Goal: Task Accomplishment & Management: Manage account settings

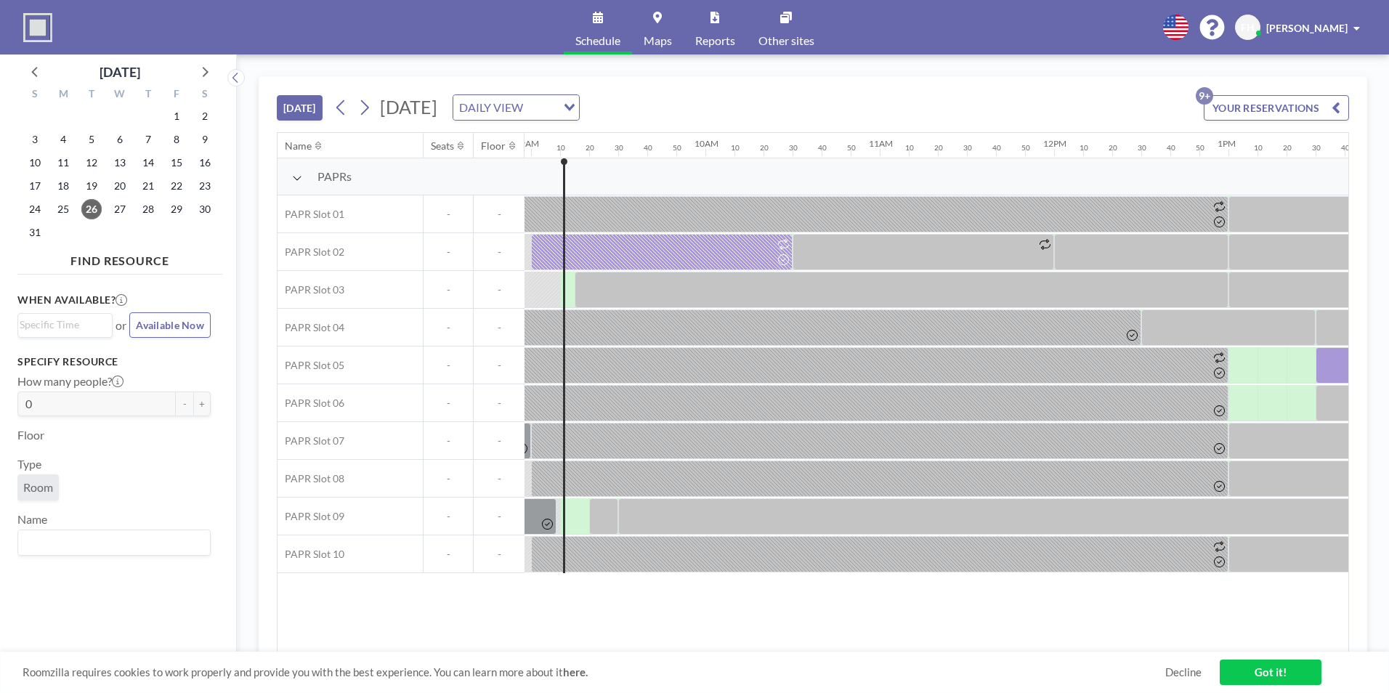
scroll to position [0, 1569]
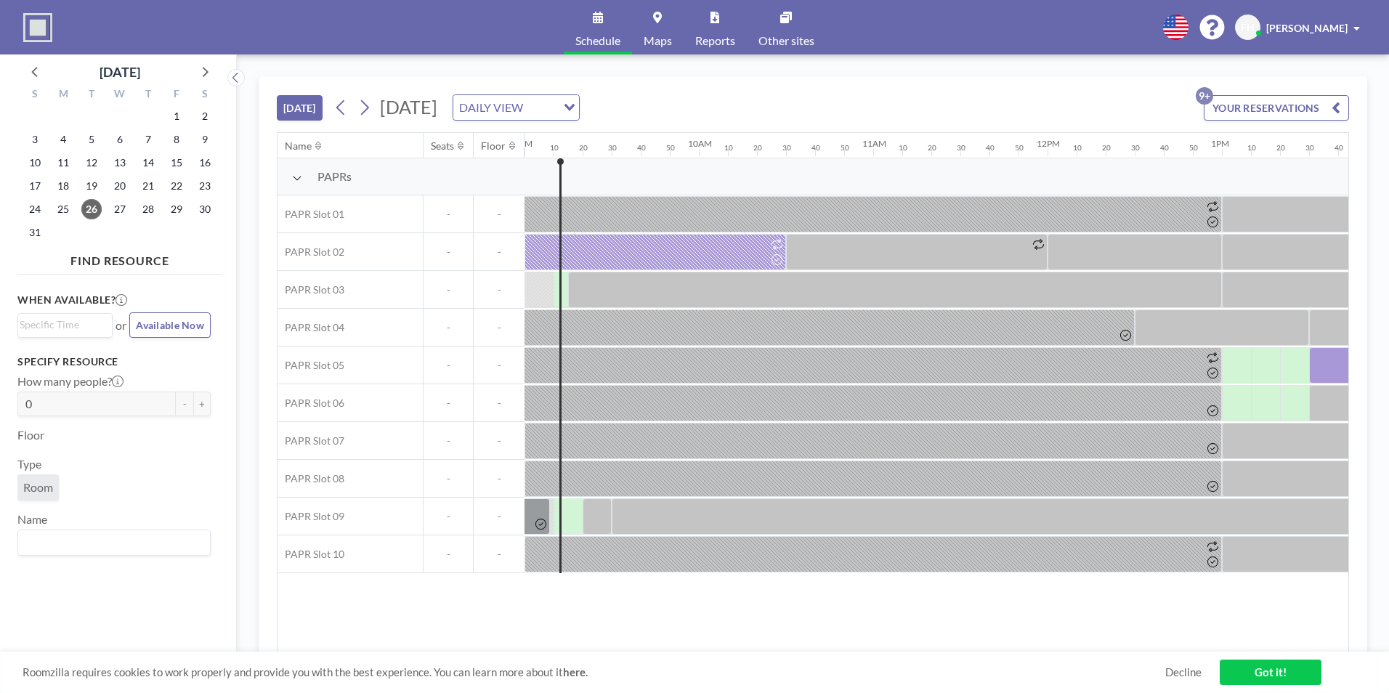
drag, startPoint x: 771, startPoint y: 644, endPoint x: 897, endPoint y: 649, distance: 125.8
click at [897, 649] on div "Name Seats Floor 12AM 10 20 30 40 50 1AM 10 20 30 40 50 2AM 10 20 30 40 50 3AM …" at bounding box center [813, 393] width 1071 height 520
drag, startPoint x: 877, startPoint y: 653, endPoint x: 945, endPoint y: 638, distance: 70.0
click at [945, 638] on div "[DATE] [DATE] DAILY VIEW Loading... YOUR RESERVATIONS 9+ Name Seats Floor 12AM …" at bounding box center [813, 373] width 1109 height 595
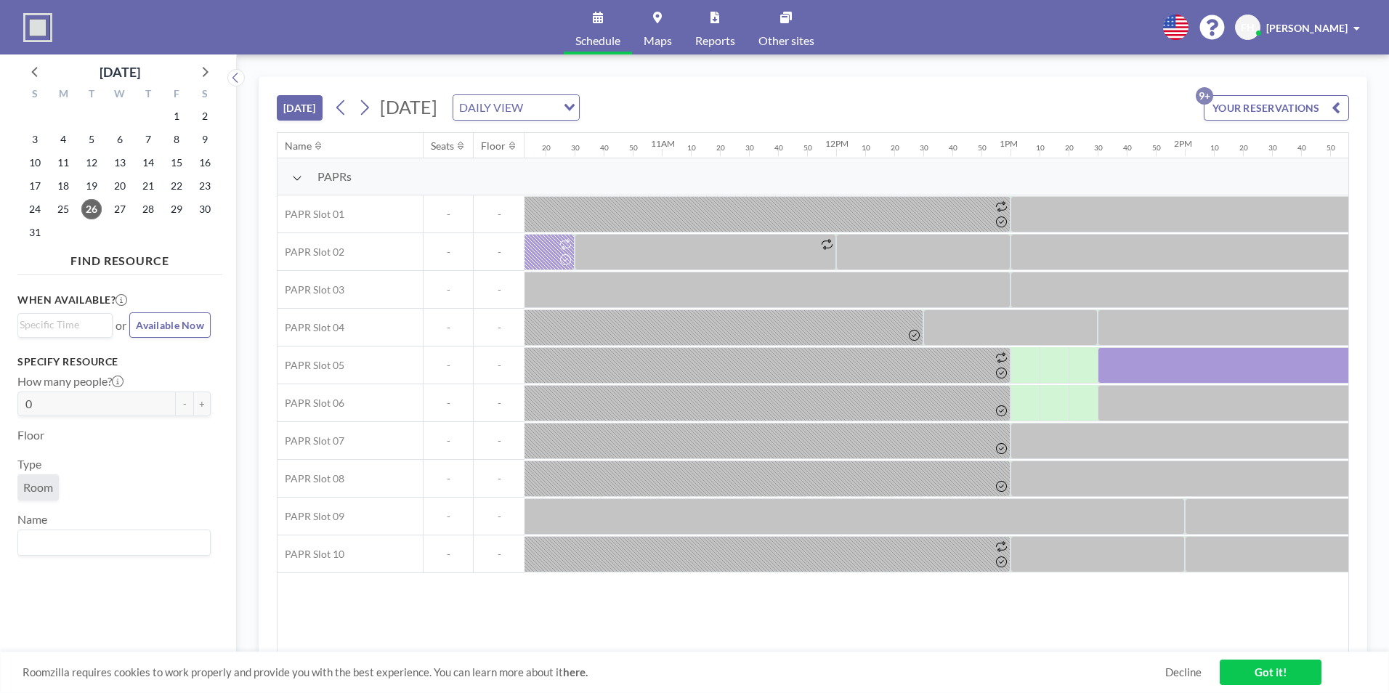
scroll to position [0, 2476]
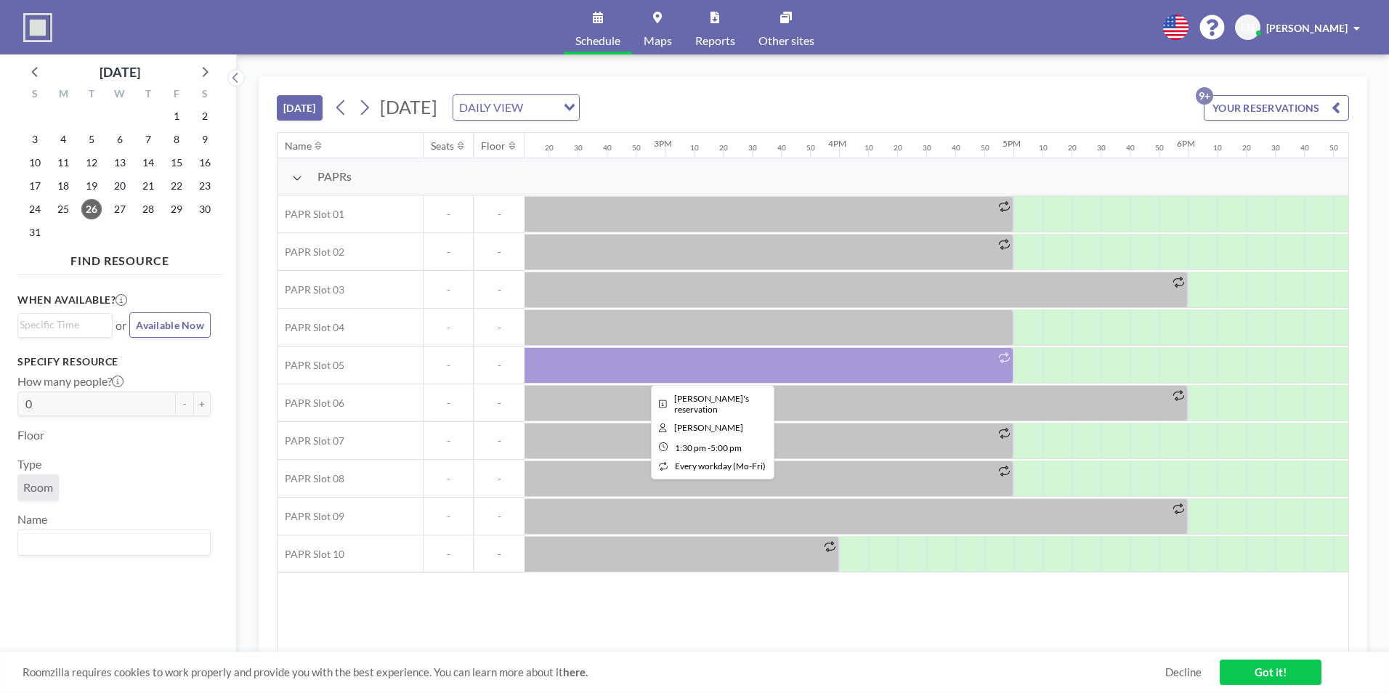
click at [838, 360] on div at bounding box center [708, 365] width 610 height 36
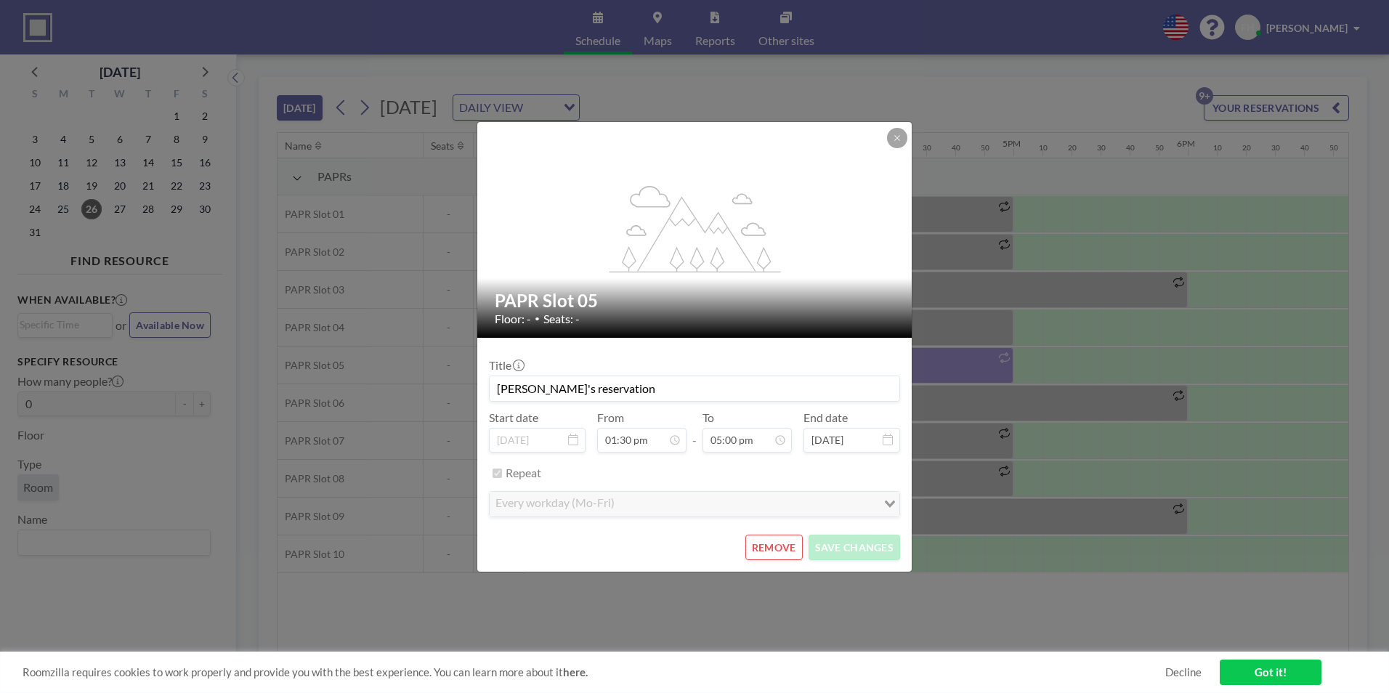
scroll to position [0, 0]
click at [773, 546] on button "REMOVE" at bounding box center [773, 547] width 57 height 25
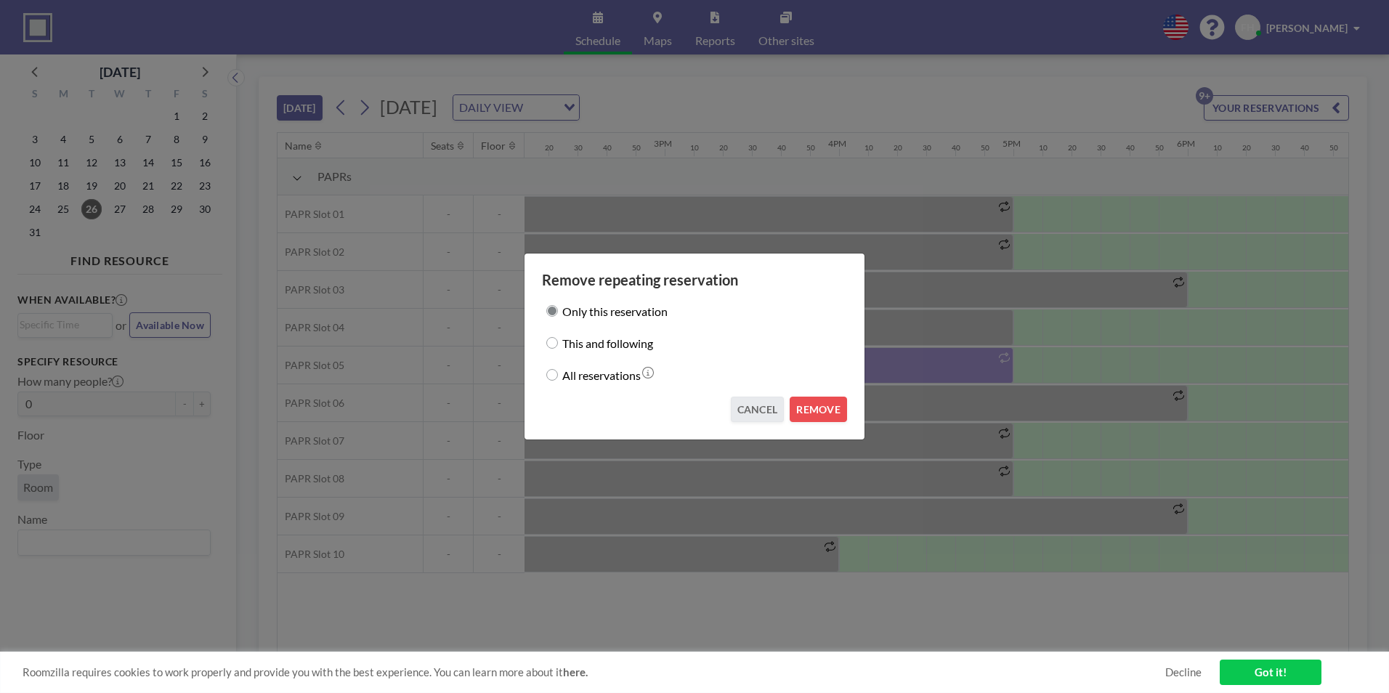
click at [566, 370] on label "All reservations" at bounding box center [601, 375] width 78 height 20
click at [558, 370] on input "All reservations" at bounding box center [552, 375] width 12 height 12
radio input "true"
click at [814, 413] on button "REMOVE" at bounding box center [818, 409] width 57 height 25
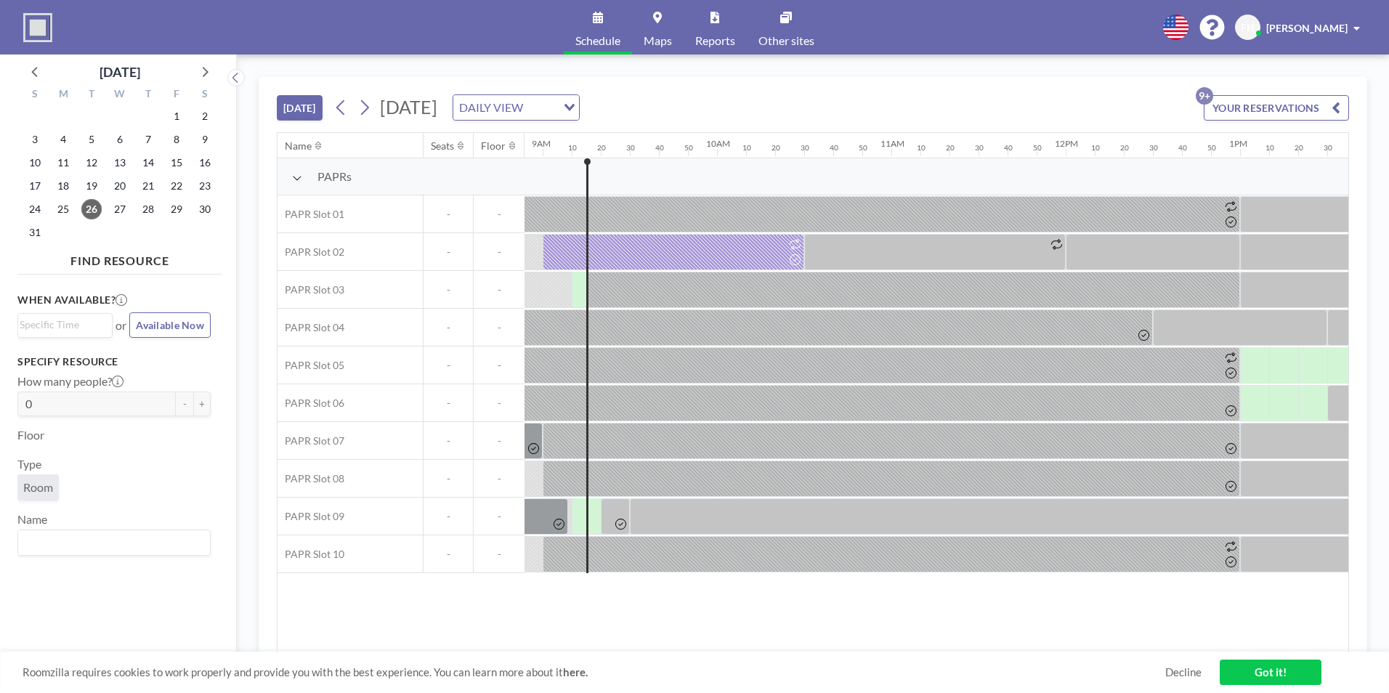
scroll to position [0, 1560]
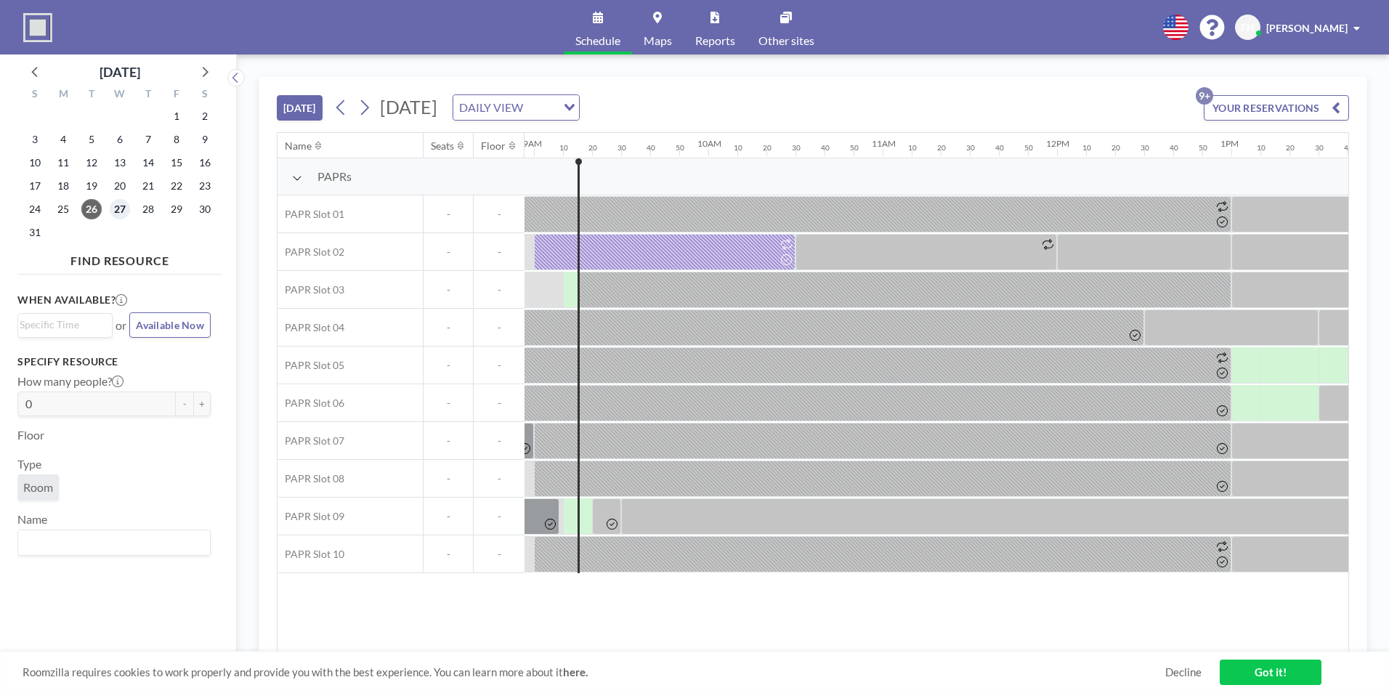
click at [110, 209] on span "27" at bounding box center [120, 209] width 20 height 20
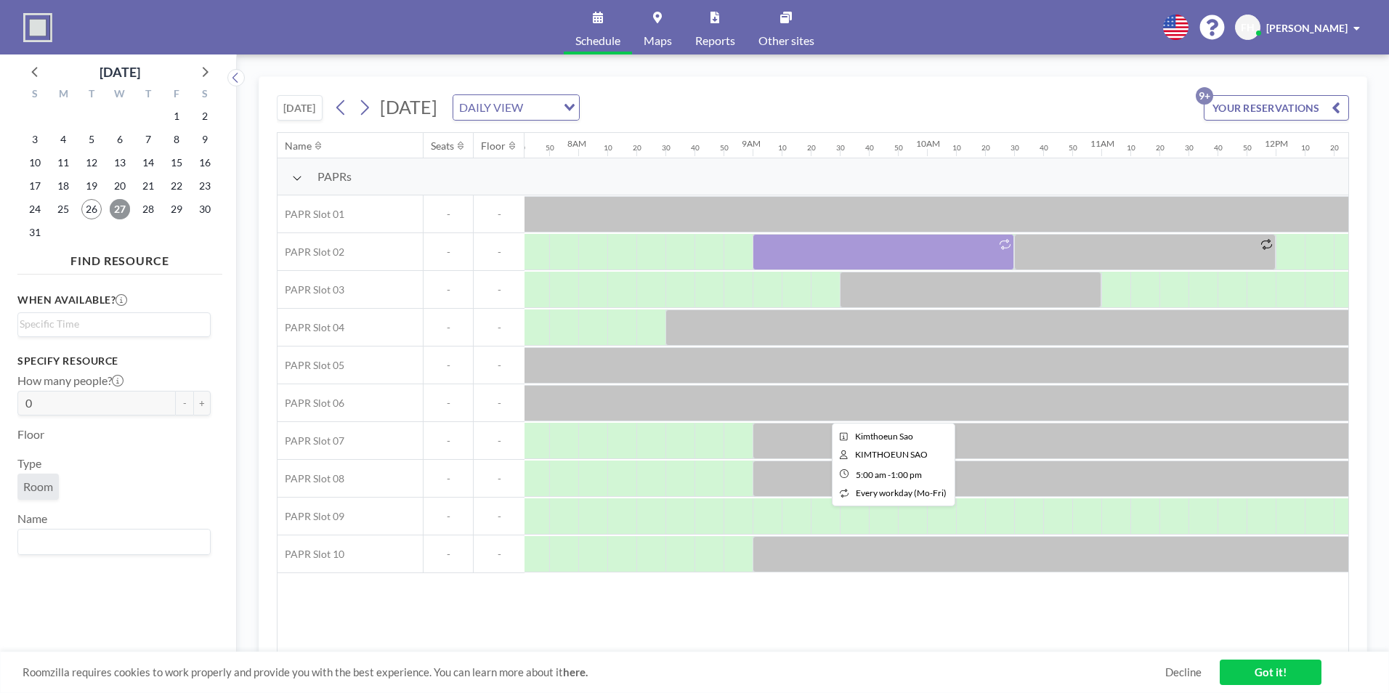
scroll to position [0, 1366]
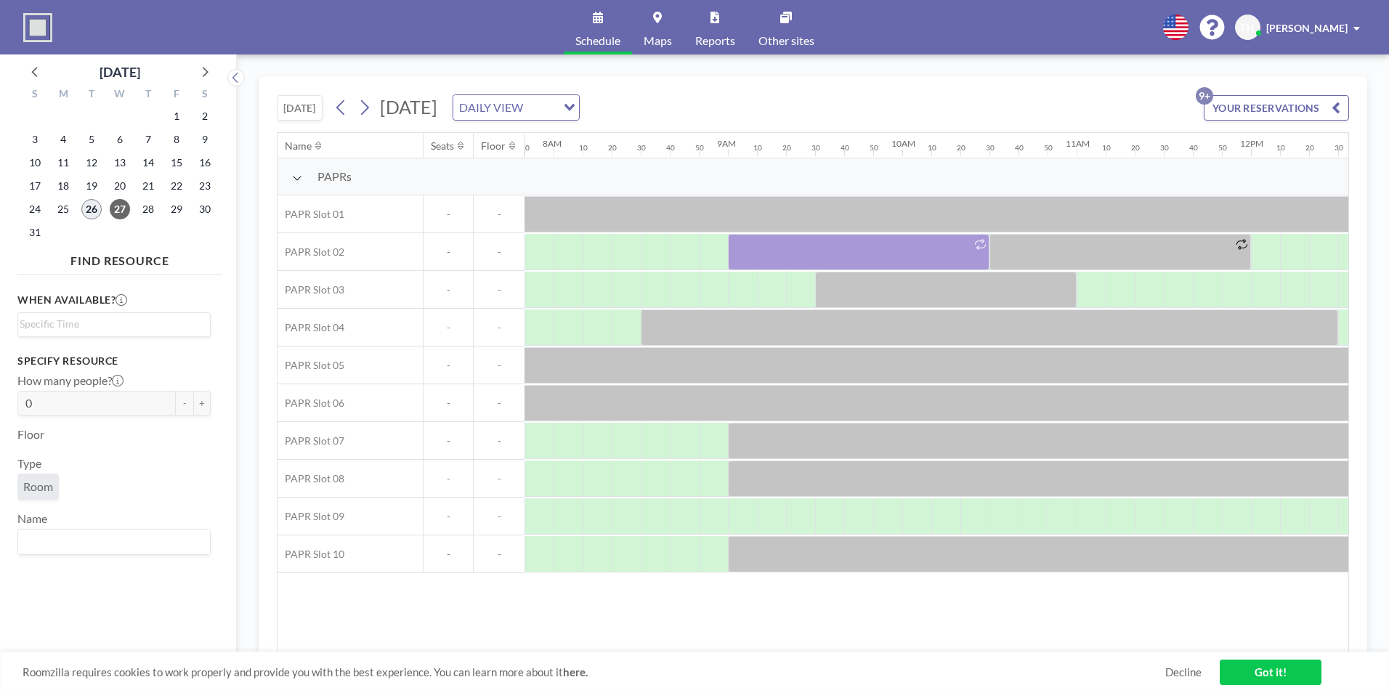
click at [89, 213] on span "26" at bounding box center [91, 209] width 20 height 20
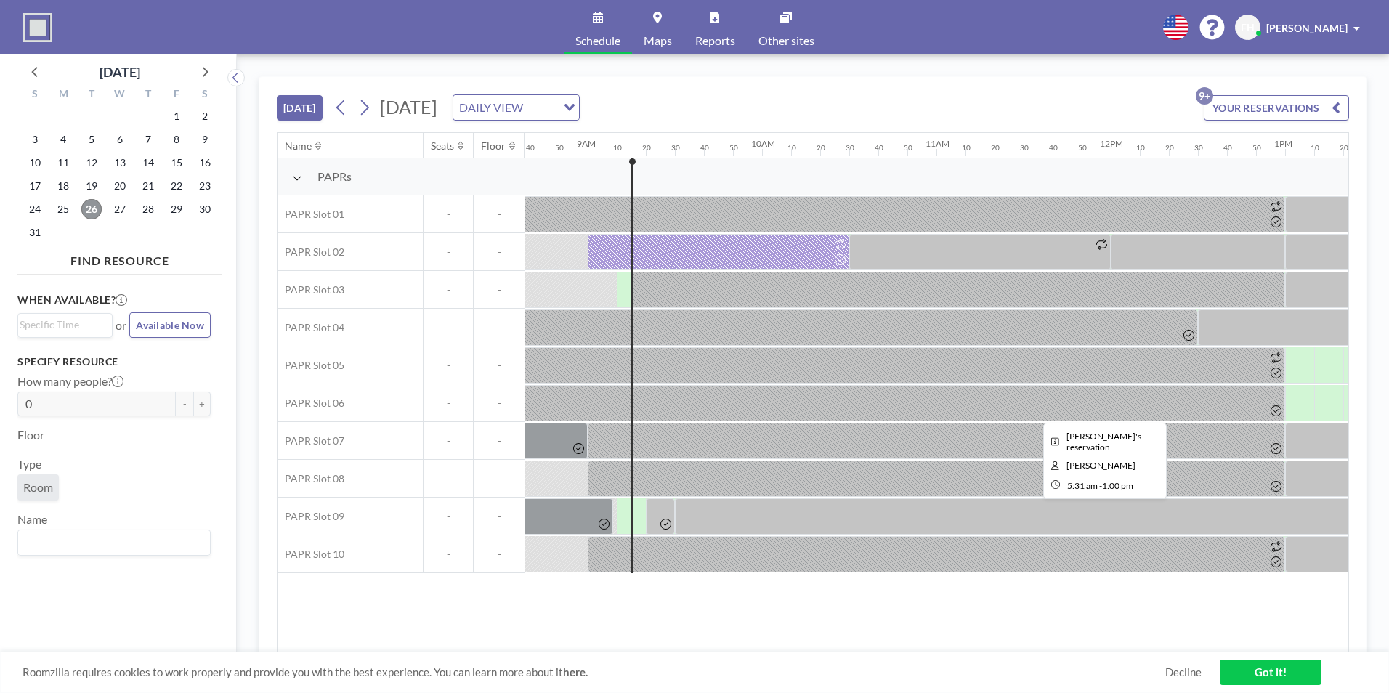
scroll to position [0, 1569]
